Goal: Information Seeking & Learning: Understand process/instructions

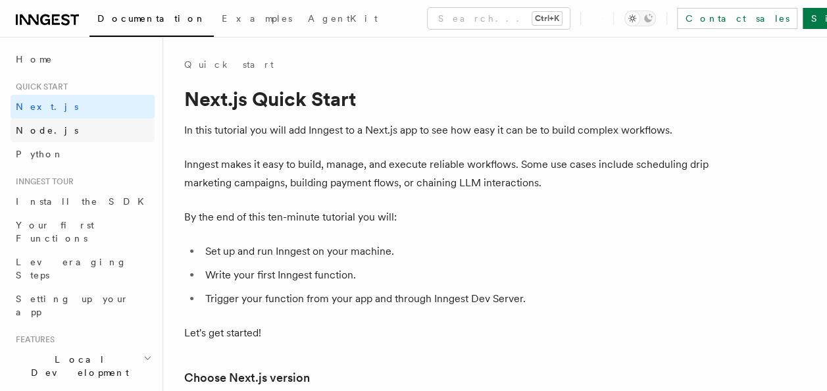
click at [59, 121] on link "Node.js" at bounding box center [83, 130] width 144 height 24
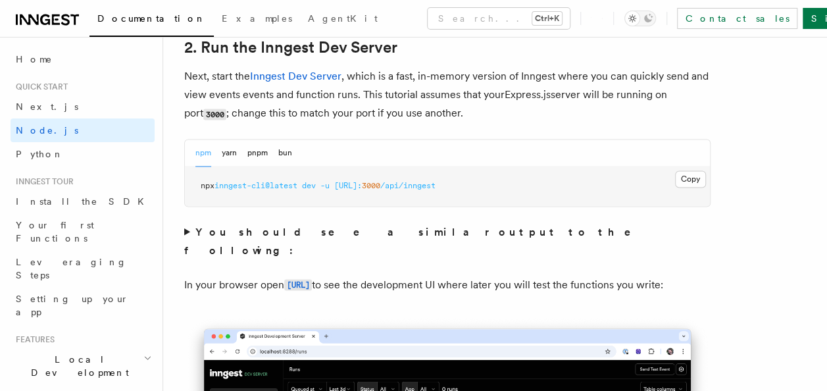
scroll to position [1046, 0]
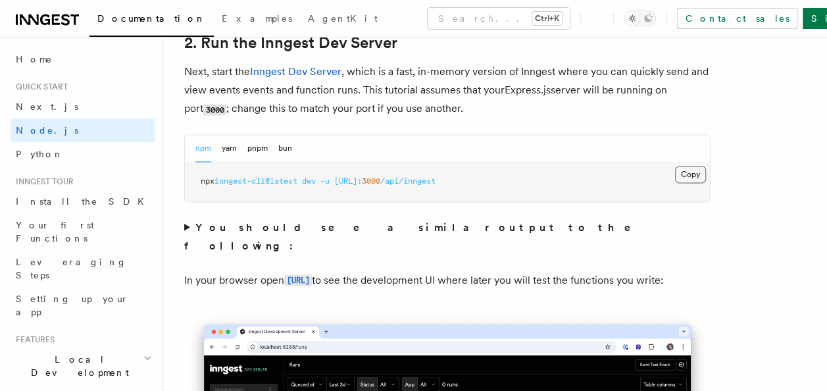
click at [700, 174] on button "Copy Copied" at bounding box center [690, 174] width 31 height 17
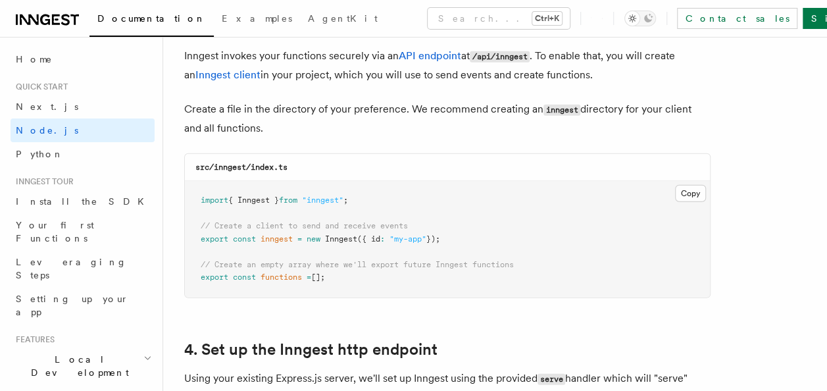
scroll to position [1714, 0]
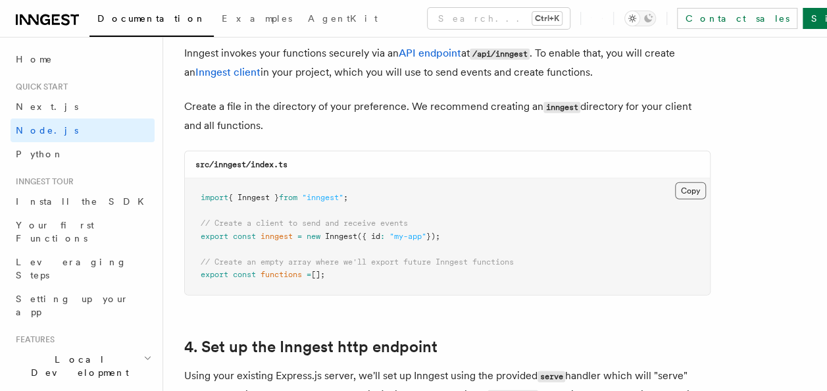
click at [686, 191] on button "Copy Copied" at bounding box center [690, 190] width 31 height 17
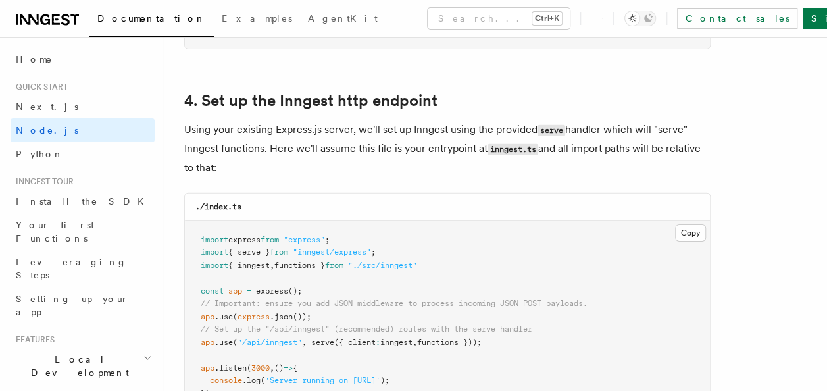
scroll to position [1983, 0]
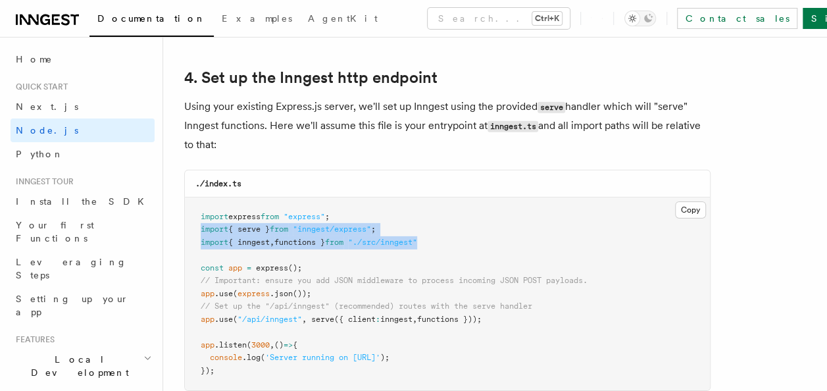
drag, startPoint x: 452, startPoint y: 240, endPoint x: 199, endPoint y: 234, distance: 252.6
click at [199, 234] on pre "import express from "express" ; import { serve } from "inngest/express" ; impor…" at bounding box center [447, 293] width 525 height 193
copy code "import { serve } from "inngest/express" ; import { inngest , functions } from "…"
click at [192, 233] on pre "import express from "express" ; import { serve } from "inngest/express" ; impor…" at bounding box center [447, 293] width 525 height 193
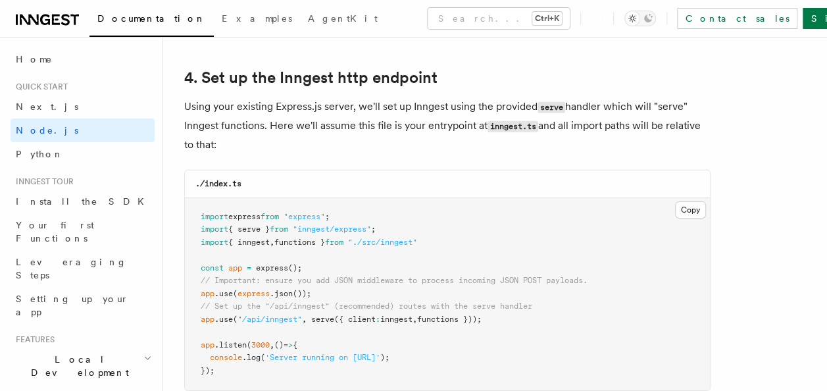
drag, startPoint x: 508, startPoint y: 316, endPoint x: 146, endPoint y: 318, distance: 362.4
click at [506, 325] on pre "import express from "express" ; import { serve } from "inngest/express" ; impor…" at bounding box center [447, 293] width 525 height 193
drag, startPoint x: 514, startPoint y: 312, endPoint x: 185, endPoint y: 321, distance: 328.9
click at [185, 321] on pre "import express from "express" ; import { serve } from "inngest/express" ; impor…" at bounding box center [447, 293] width 525 height 193
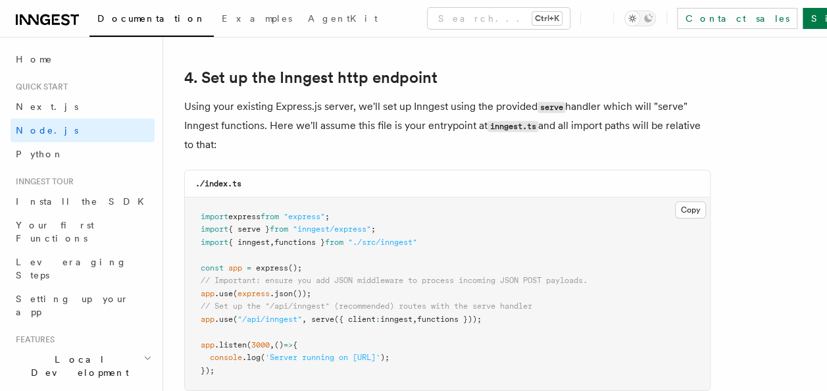
copy span "app .use ( "/api/inngest" , serve ({ client : inngest , functions }));"
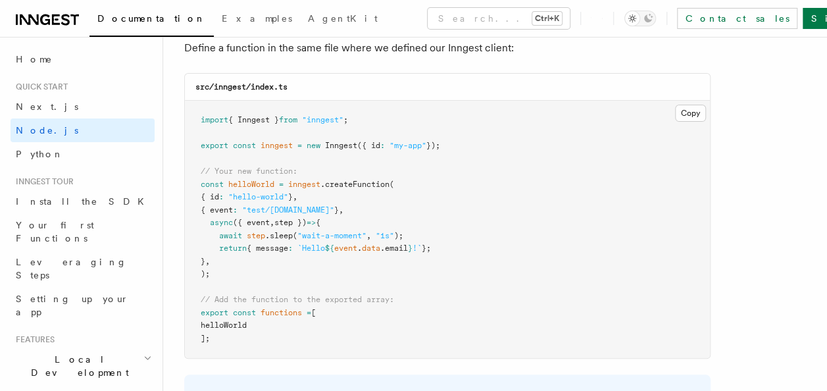
scroll to position [2645, 0]
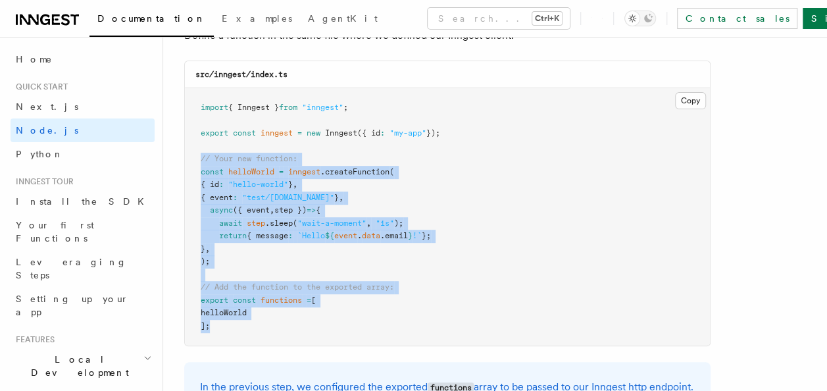
drag, startPoint x: 199, startPoint y: 157, endPoint x: 242, endPoint y: 320, distance: 168.8
click at [242, 320] on pre "import { Inngest } from "inngest" ; export const inngest = new Inngest ({ id : …" at bounding box center [447, 216] width 525 height 257
copy code "// Your new function: const helloWorld = inngest .createFunction ( { id : "hell…"
